Goal: Information Seeking & Learning: Learn about a topic

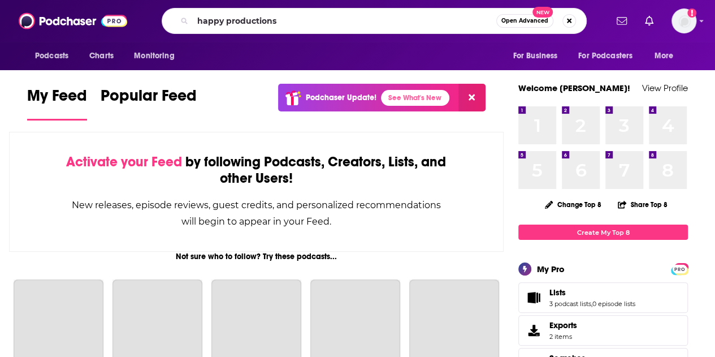
type input "happy productions"
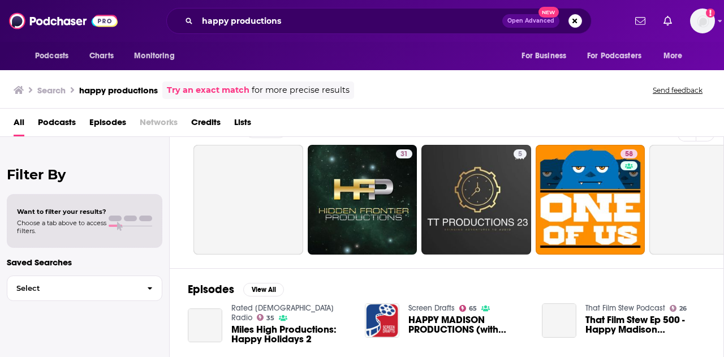
scroll to position [26, 0]
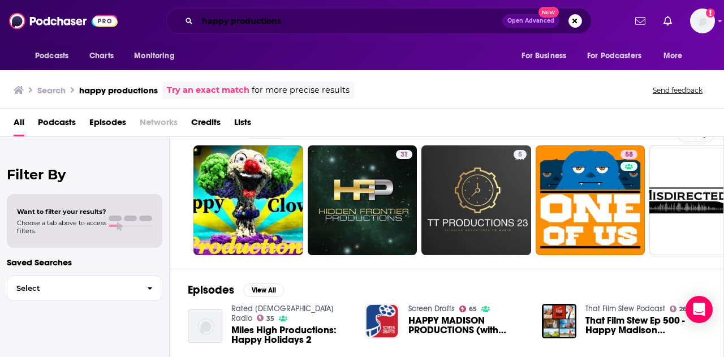
click at [282, 27] on input "happy productions" at bounding box center [349, 21] width 305 height 18
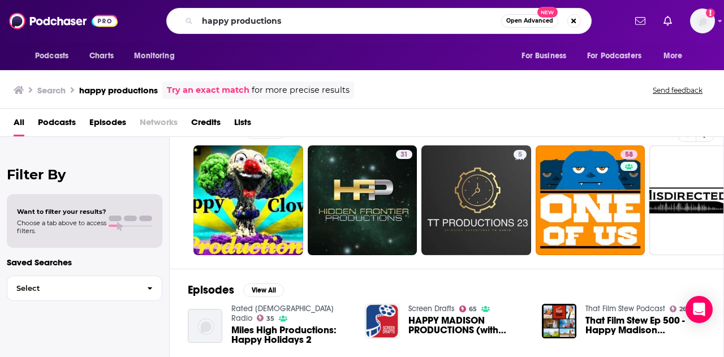
click at [63, 124] on span "Podcasts" at bounding box center [57, 124] width 38 height 23
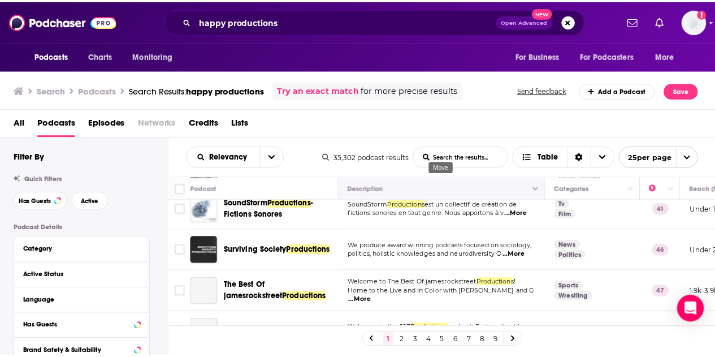
scroll to position [266, 0]
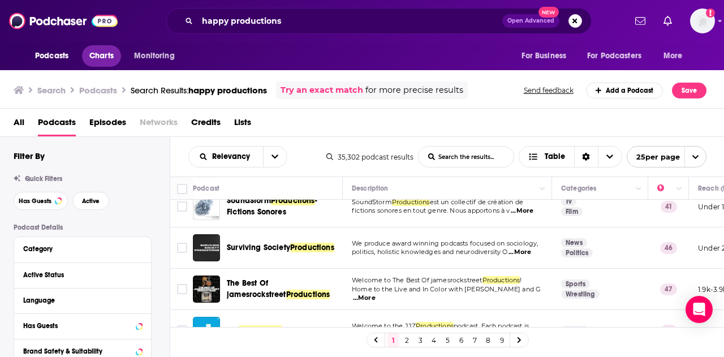
click at [98, 49] on span "Charts" at bounding box center [101, 56] width 24 height 16
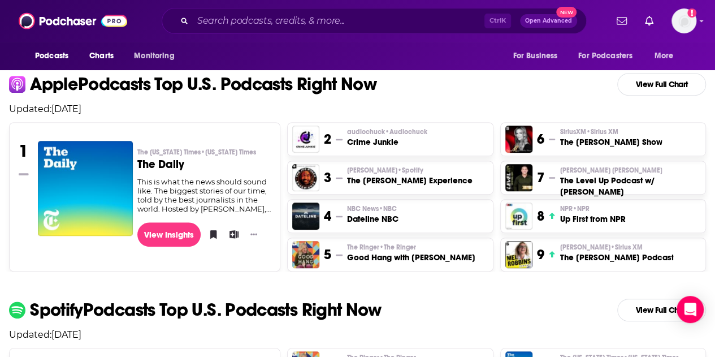
scroll to position [267, 0]
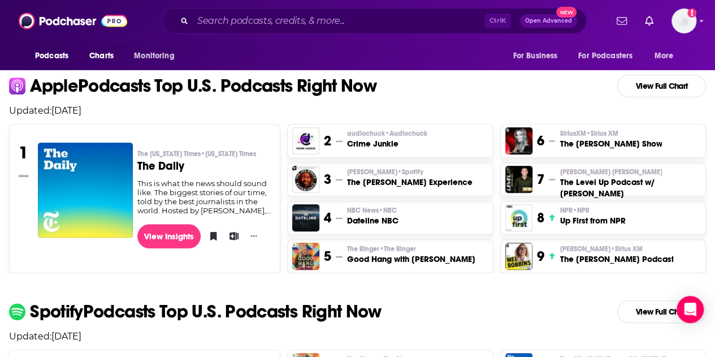
click at [150, 167] on h3 "The Daily" at bounding box center [204, 166] width 134 height 11
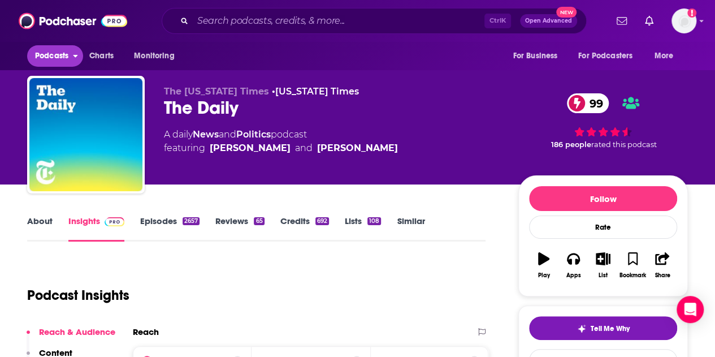
click at [51, 55] on span "Podcasts" at bounding box center [51, 56] width 33 height 16
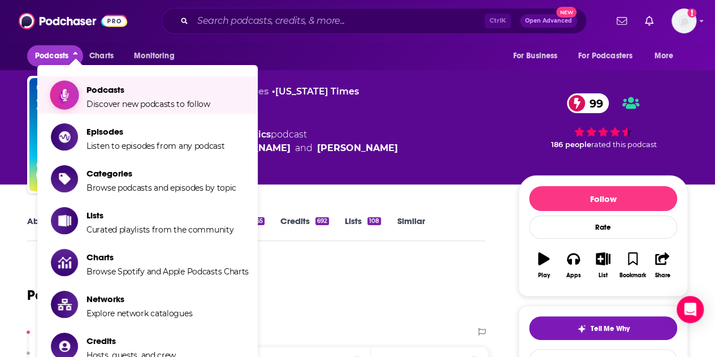
click at [110, 89] on span "Podcasts" at bounding box center [148, 89] width 124 height 11
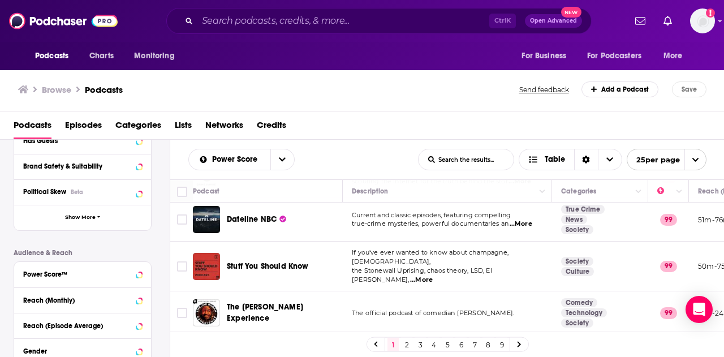
scroll to position [188, 0]
click at [607, 158] on icon "Choose View" at bounding box center [609, 160] width 7 height 4
click at [586, 159] on icon "Sort Direction" at bounding box center [586, 159] width 8 height 8
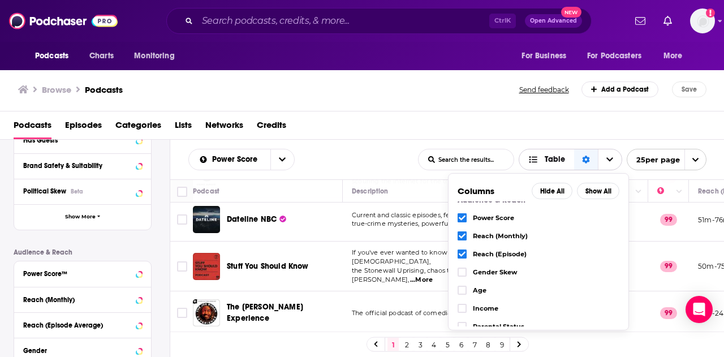
scroll to position [217, 0]
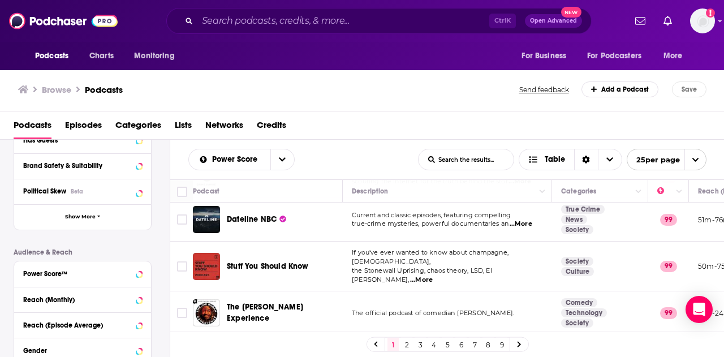
click at [535, 120] on div "Podcasts Episodes Categories Lists Networks Credits" at bounding box center [365, 127] width 702 height 23
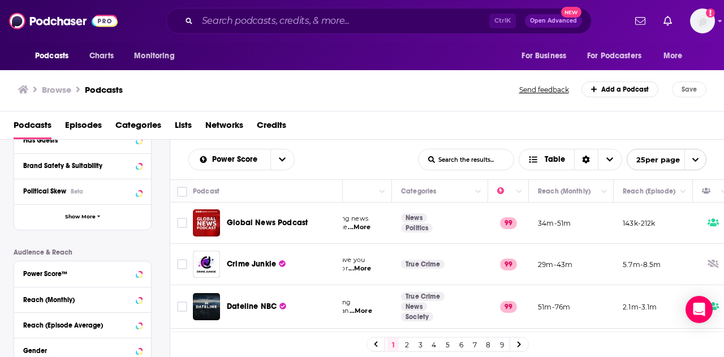
scroll to position [0, 161]
drag, startPoint x: 604, startPoint y: 186, endPoint x: 627, endPoint y: 144, distance: 47.8
click at [627, 144] on div "Power Score List Search Input Search the results... Table List Search Input Sea…" at bounding box center [447, 160] width 554 height 40
click at [602, 190] on icon "Column Actions" at bounding box center [603, 191] width 6 height 3
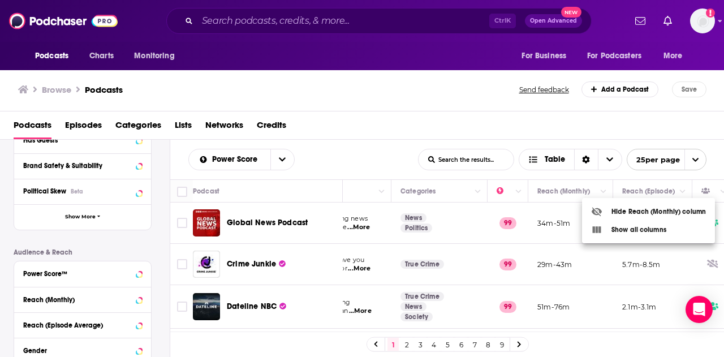
click at [559, 189] on div at bounding box center [362, 178] width 724 height 357
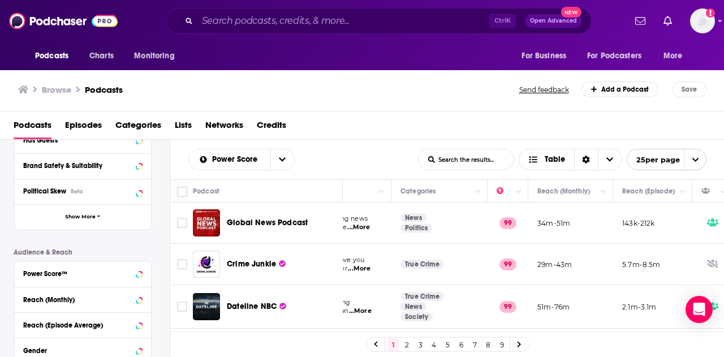
click at [559, 189] on button "Move" at bounding box center [569, 191] width 66 height 14
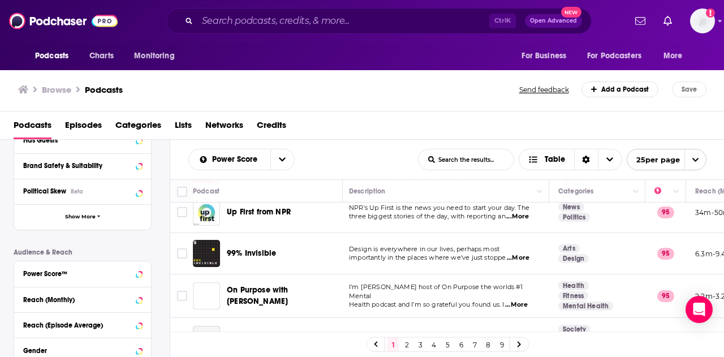
scroll to position [892, 3]
